Goal: Check status: Check status

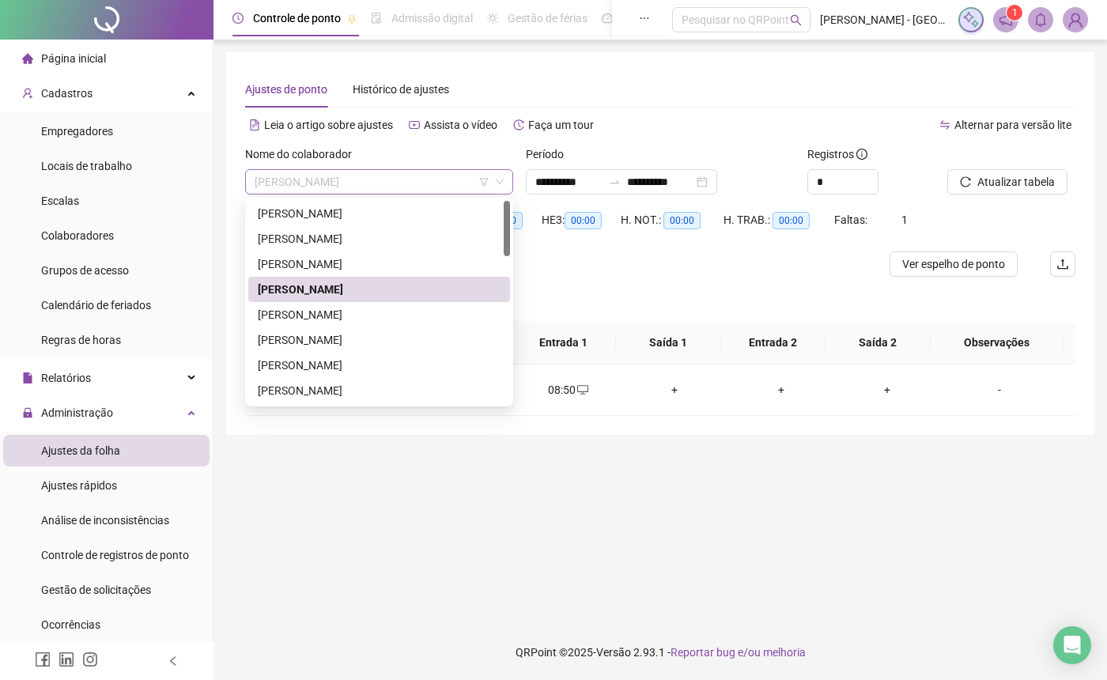
click at [432, 187] on span "[PERSON_NAME]" at bounding box center [379, 182] width 249 height 24
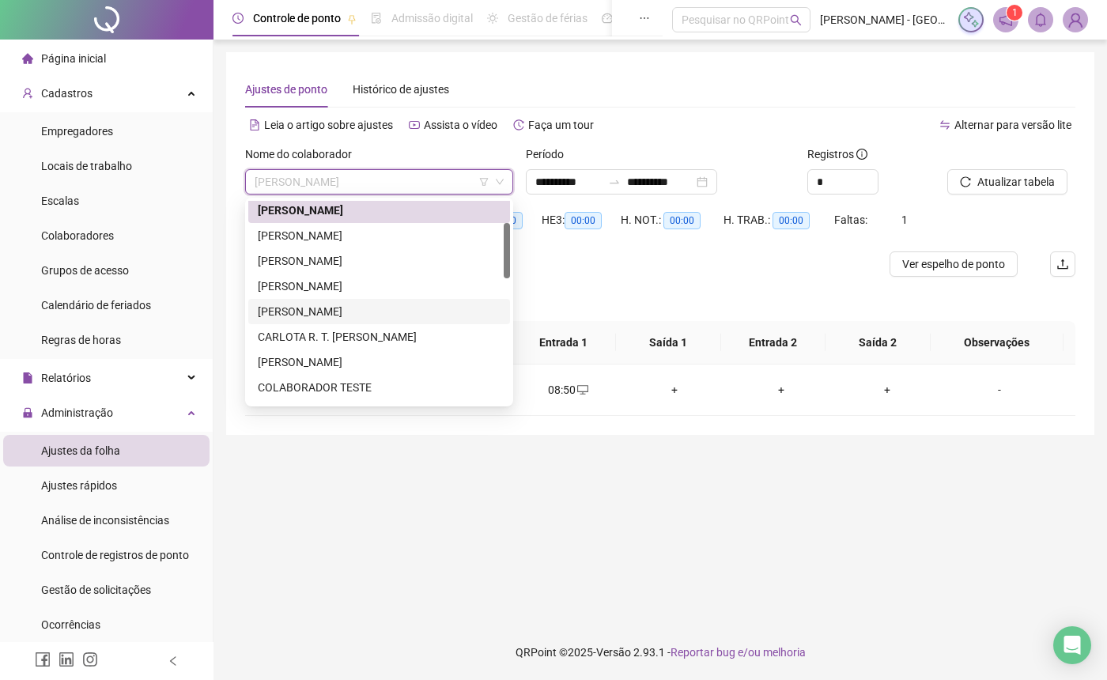
scroll to position [237, 0]
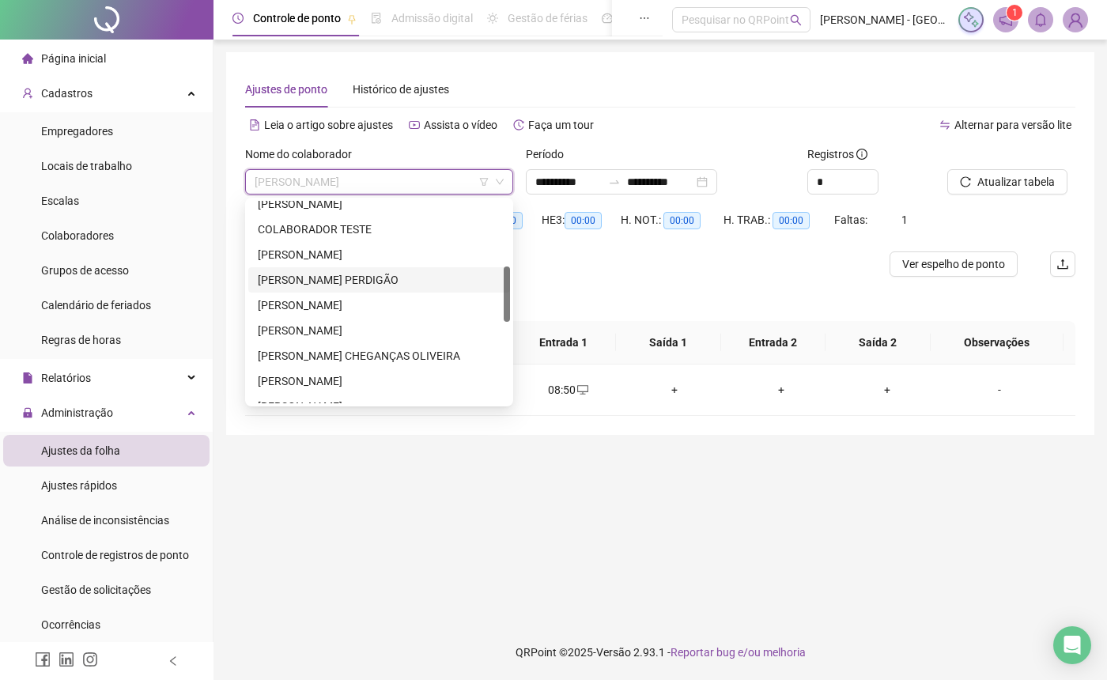
click at [337, 279] on div "[PERSON_NAME] PERDIGÃO" at bounding box center [379, 279] width 243 height 17
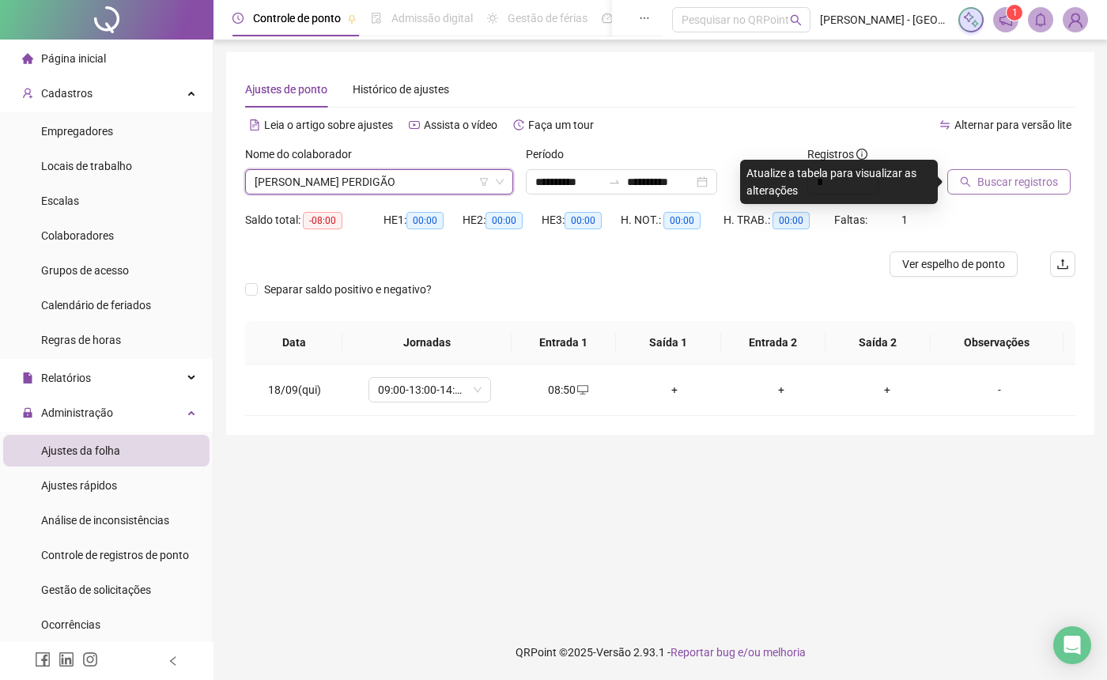
click at [1002, 182] on span "Buscar registros" at bounding box center [1017, 181] width 81 height 17
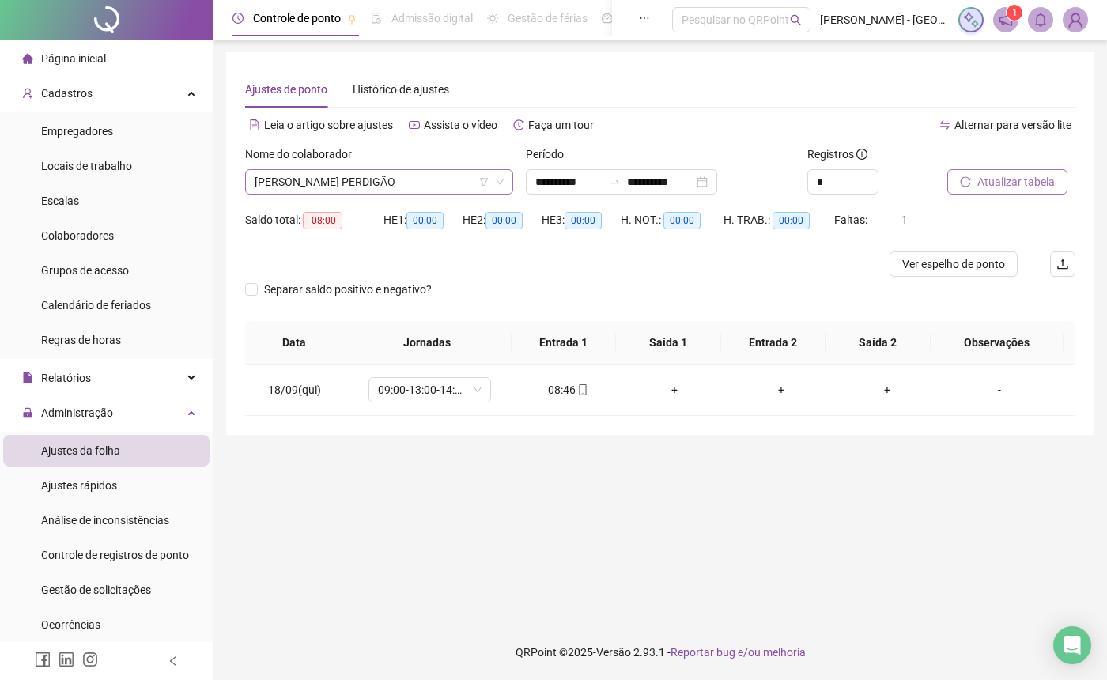
click at [399, 174] on span "[PERSON_NAME] PERDIGÃO" at bounding box center [379, 182] width 249 height 24
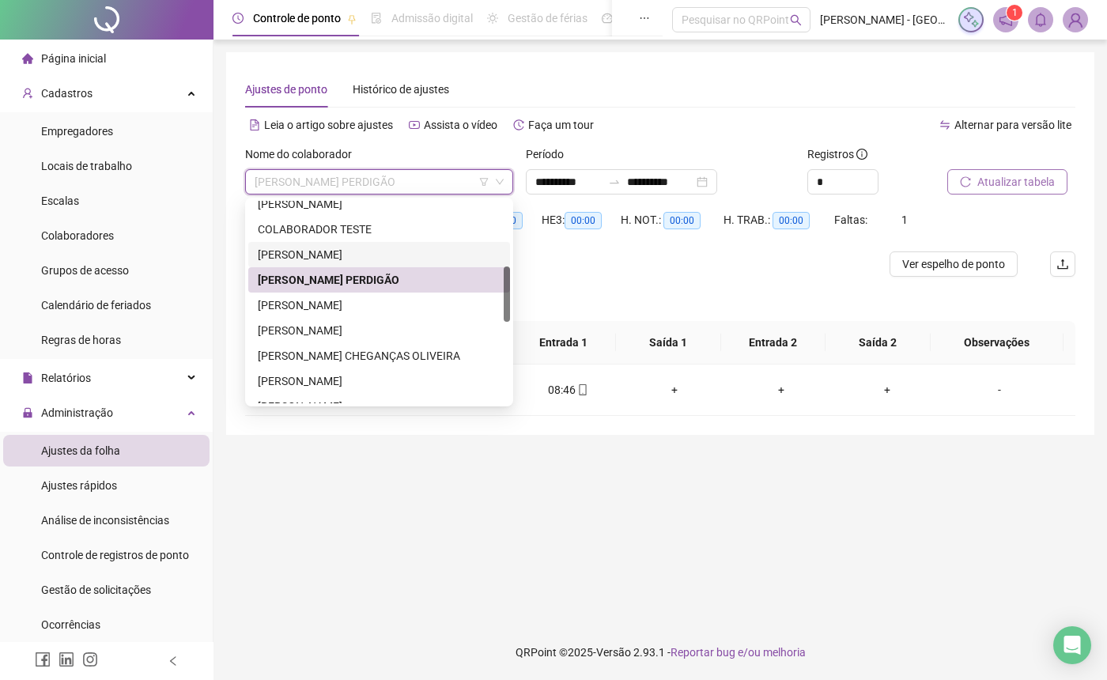
click at [355, 251] on div "[PERSON_NAME]" at bounding box center [379, 254] width 243 height 17
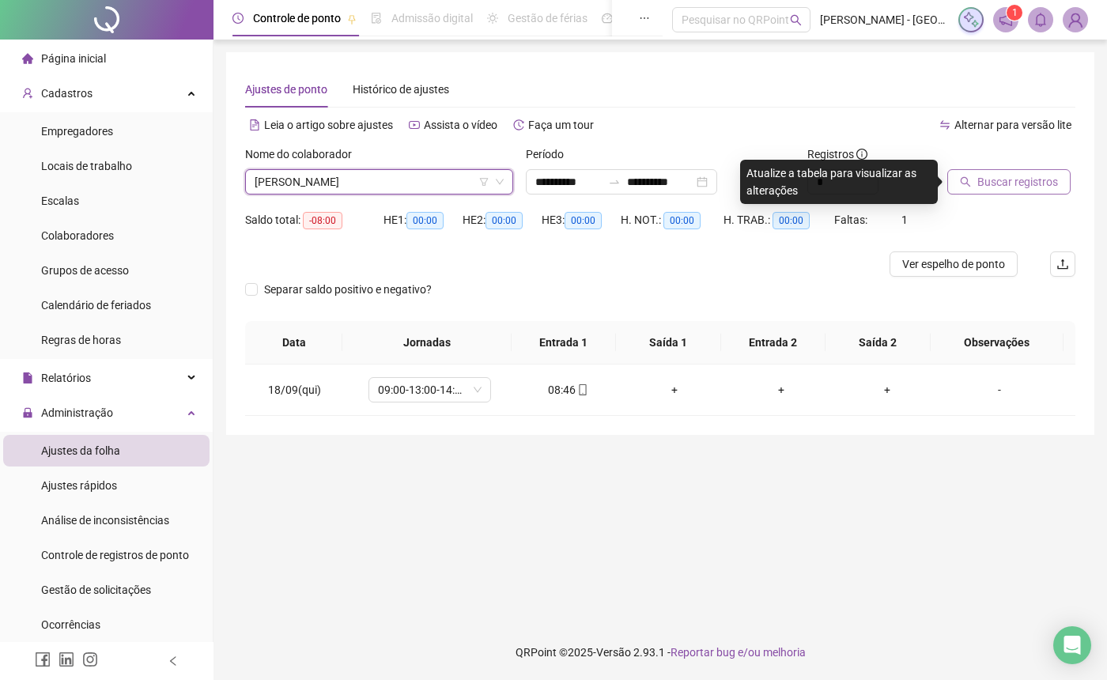
click at [1005, 186] on span "Buscar registros" at bounding box center [1017, 181] width 81 height 17
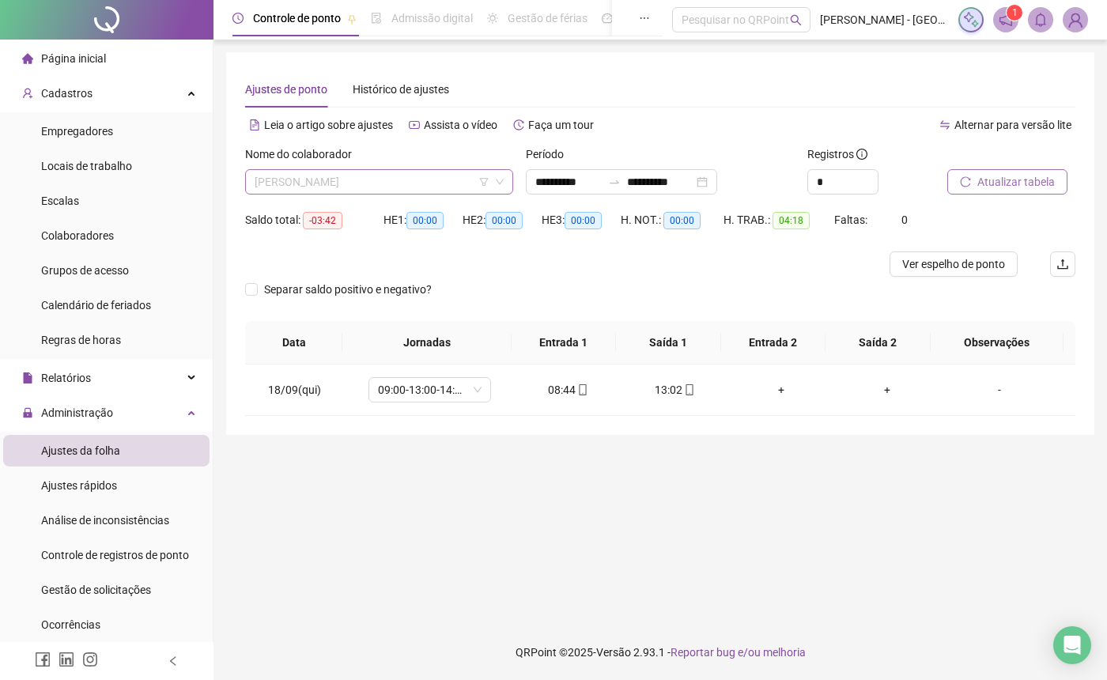
click at [469, 181] on span "[PERSON_NAME]" at bounding box center [379, 182] width 249 height 24
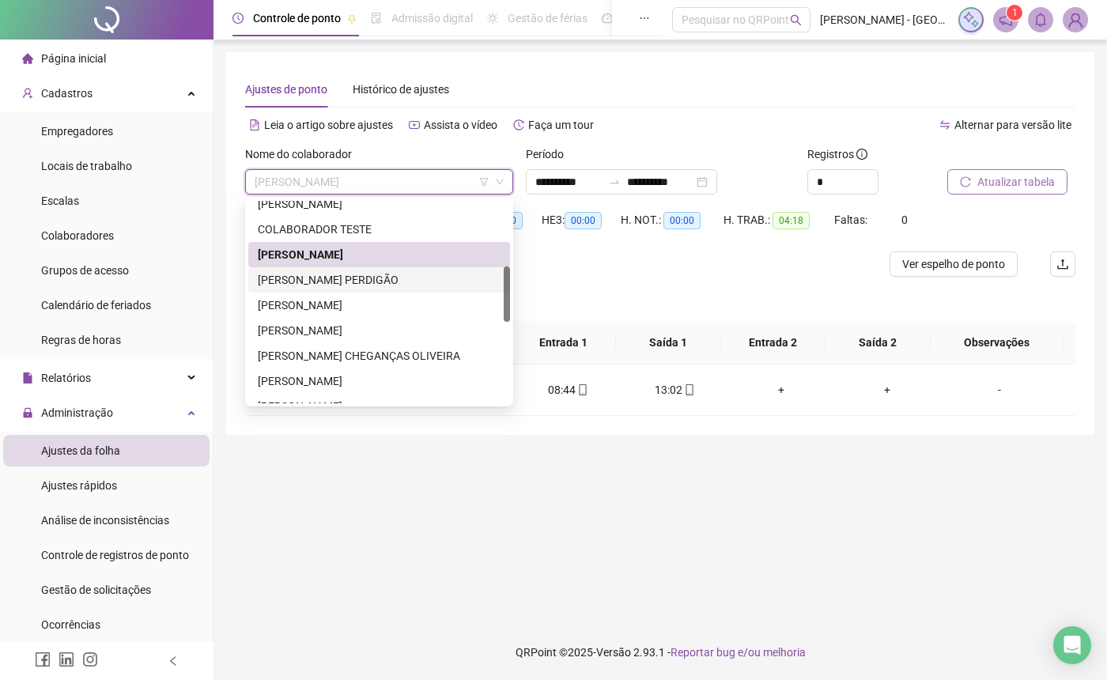
click at [409, 276] on div "[PERSON_NAME] PERDIGÃO" at bounding box center [379, 279] width 243 height 17
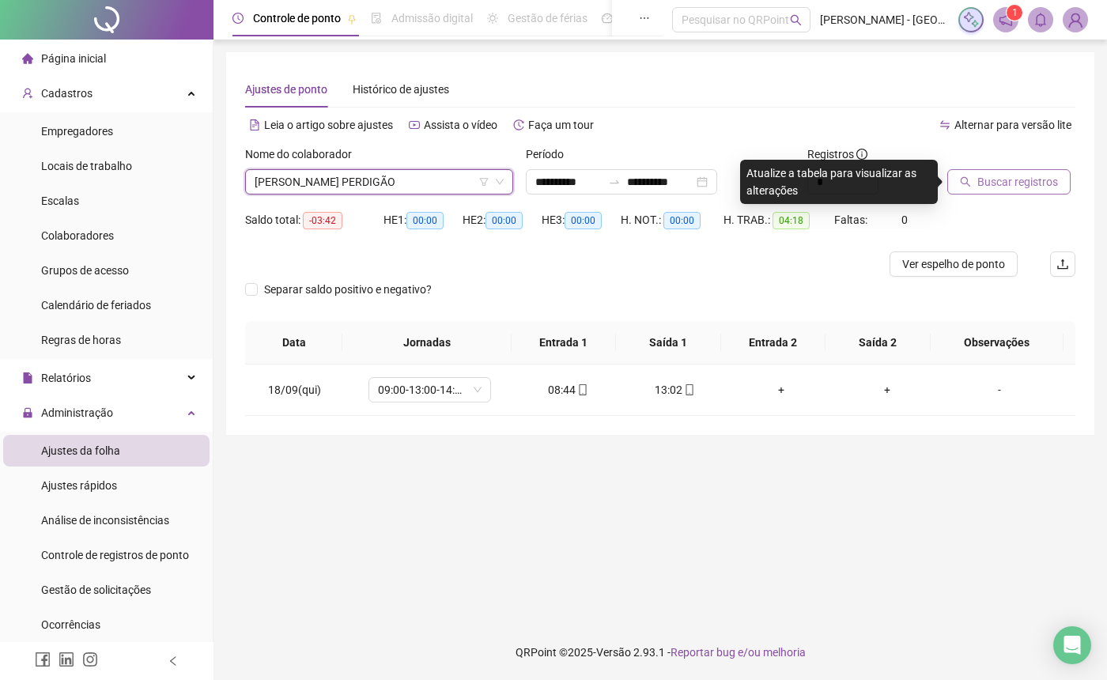
click at [999, 180] on span "Buscar registros" at bounding box center [1017, 181] width 81 height 17
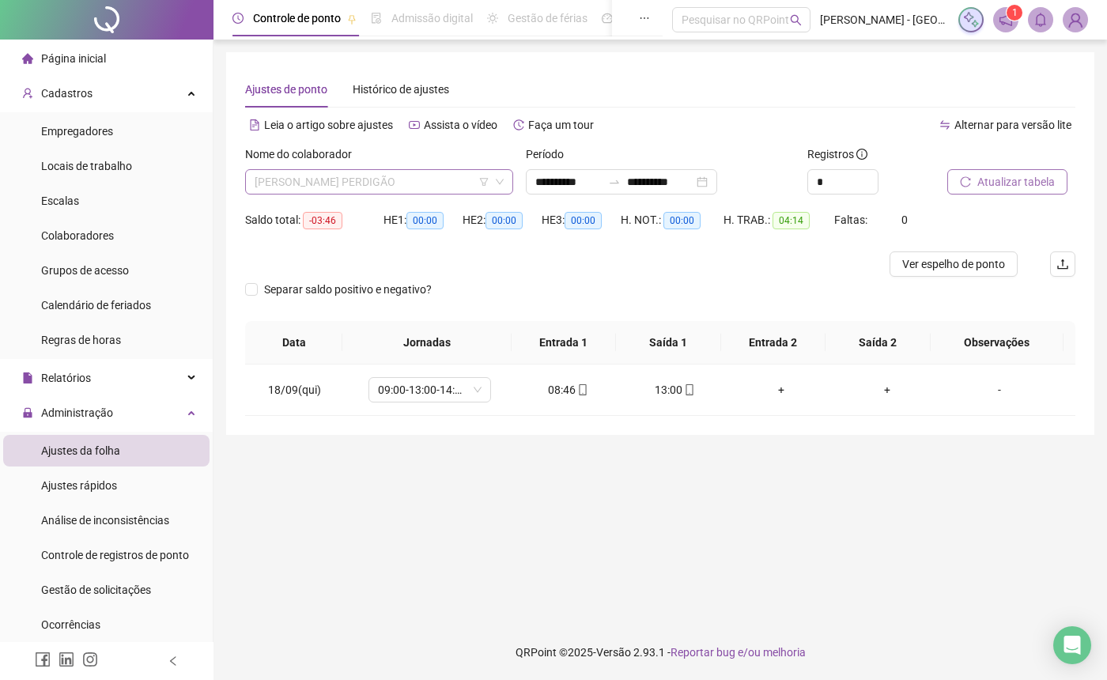
click at [404, 183] on span "[PERSON_NAME] PERDIGÃO" at bounding box center [379, 182] width 249 height 24
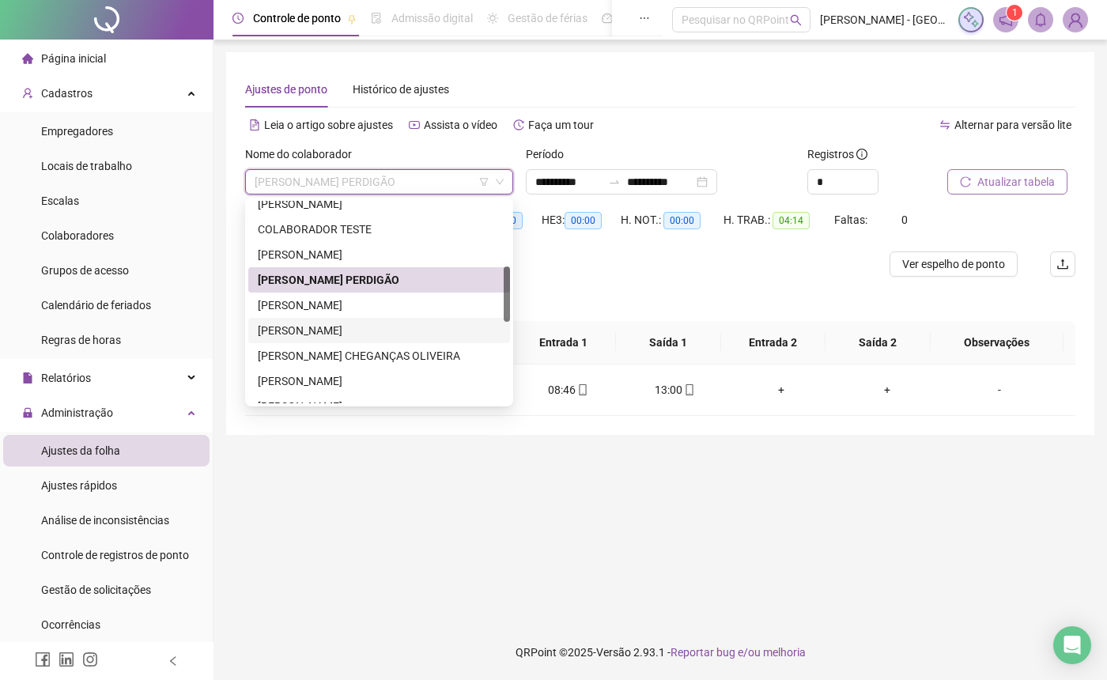
click at [374, 336] on div "[PERSON_NAME]" at bounding box center [379, 330] width 243 height 17
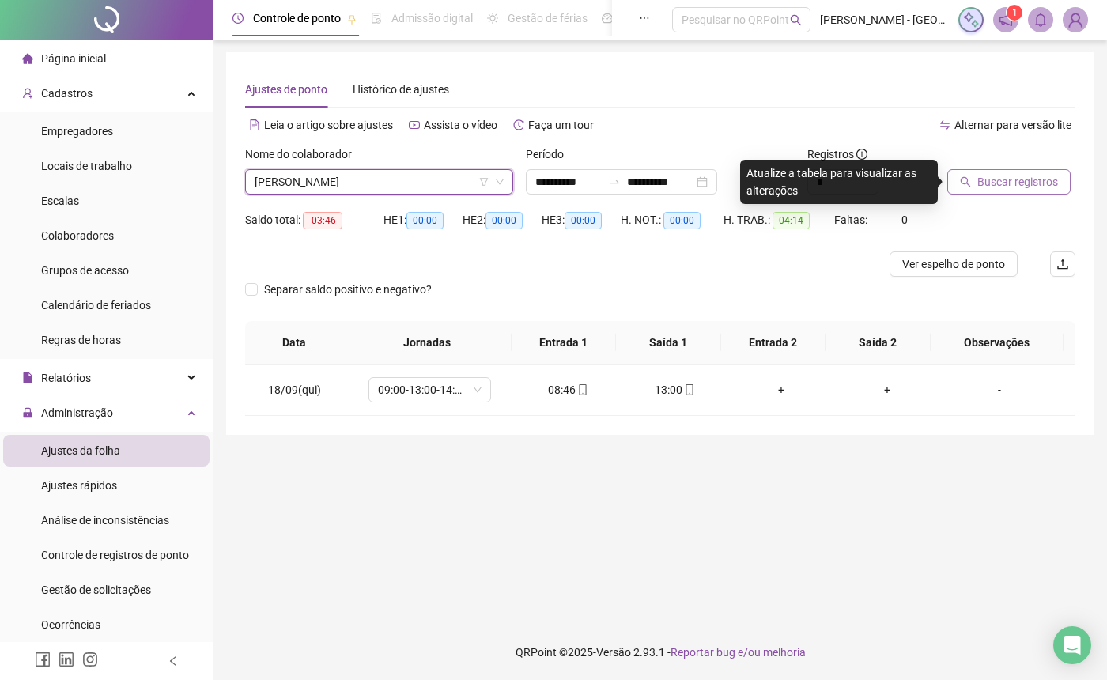
click at [1003, 183] on span "Buscar registros" at bounding box center [1017, 181] width 81 height 17
